Goal: Task Accomplishment & Management: Manage account settings

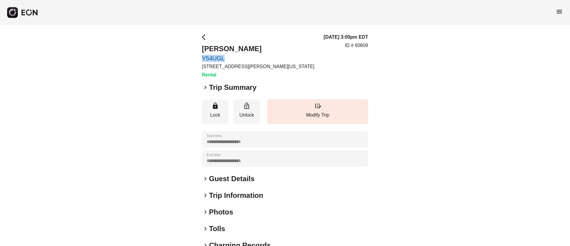
drag, startPoint x: 200, startPoint y: 58, endPoint x: 242, endPoint y: 56, distance: 41.9
click at [242, 56] on div "**********" at bounding box center [285, 160] width 570 height 271
copy link "Y54UGL"
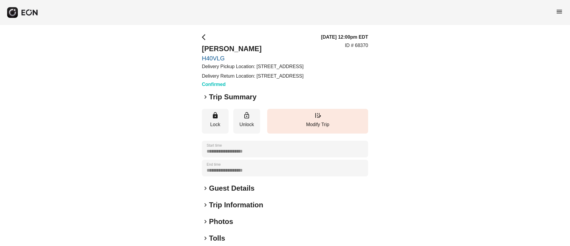
scroll to position [45, 0]
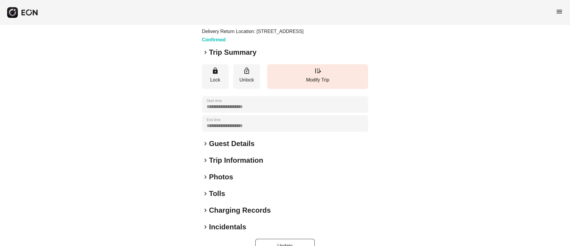
click at [262, 148] on div "keyboard_arrow_right Guest Details" at bounding box center [285, 144] width 166 height 10
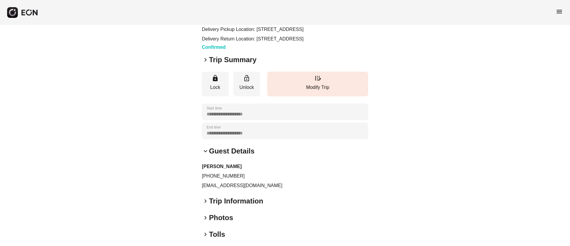
scroll to position [0, 0]
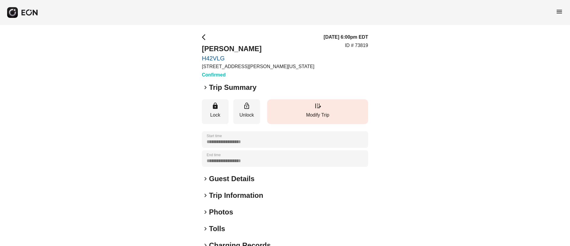
click at [311, 114] on p "Modify Trip" at bounding box center [317, 114] width 95 height 7
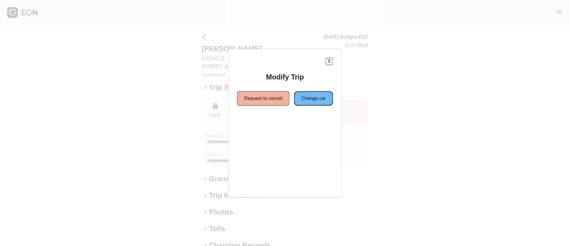
click at [311, 98] on button "Change car" at bounding box center [313, 98] width 39 height 14
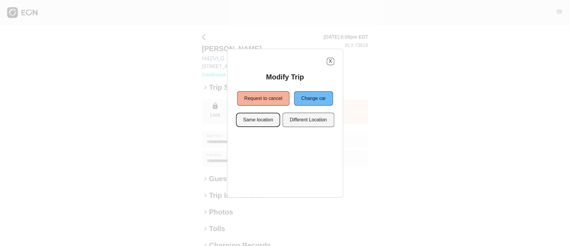
click at [262, 124] on button "Same location" at bounding box center [258, 120] width 44 height 14
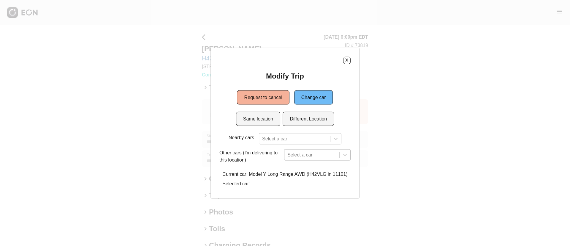
click at [298, 154] on div "Select a car" at bounding box center [317, 154] width 67 height 11
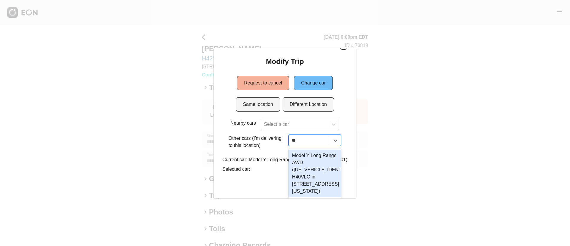
scroll to position [29, 0]
type input "***"
click at [299, 158] on div "Model Y Long Range AWD (7SAYGDEE6NF385859 H40VLG in 610 Exterior Street, The Br…" at bounding box center [315, 173] width 55 height 48
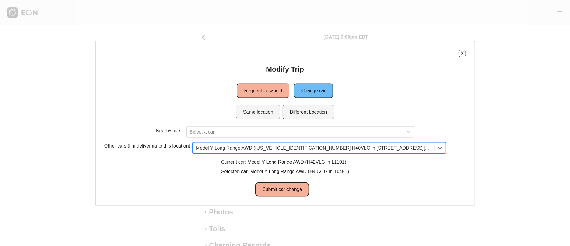
click at [285, 189] on button "Submit car change" at bounding box center [282, 189] width 54 height 14
